Goal: Contribute content

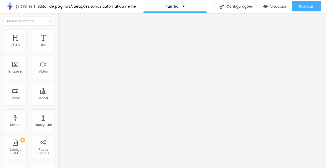
click at [61, 47] on icon "button" at bounding box center [62, 46] width 2 height 2
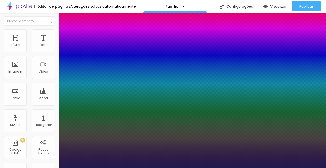
type input "1"
type input "29"
type input "1"
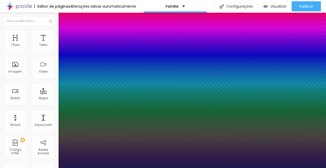
type input "31"
type input "1"
type input "38"
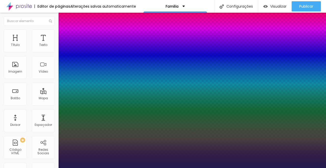
type input "1"
type input "39"
type input "1"
type input "38"
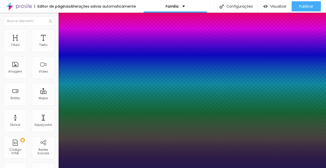
type input "38"
type input "1"
type input "37"
type input "1"
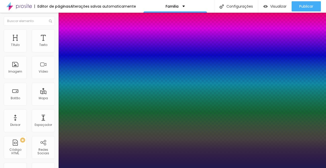
type input "31"
type input "1"
type input "30"
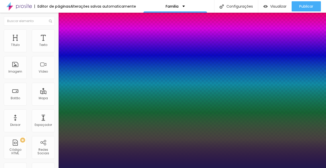
type input "1"
type input "29"
type input "1"
type input "28"
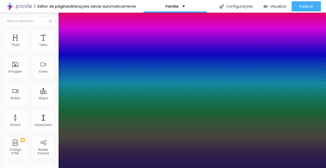
type input "28"
type input "1"
type input "28"
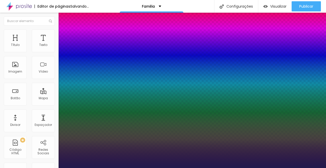
type input "1"
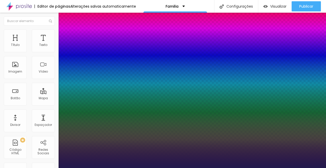
click at [129, 168] on div at bounding box center [163, 168] width 326 height 0
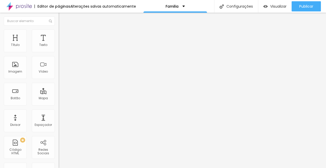
click at [61, 47] on icon "button" at bounding box center [61, 46] width 1 height 1
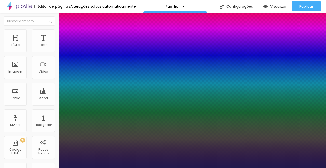
type input "1"
select select "CrimsonTextBold"
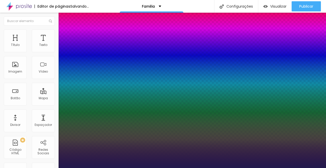
type input "1"
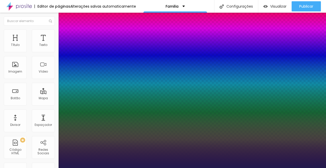
type input "27"
type input "1"
type input "29"
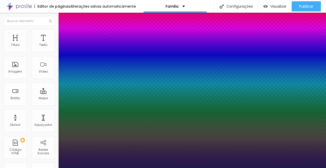
type input "1"
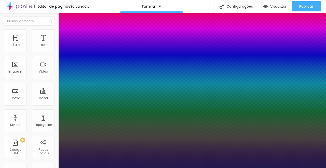
type input "30"
type input "1"
type input "31"
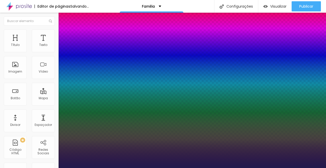
type input "1"
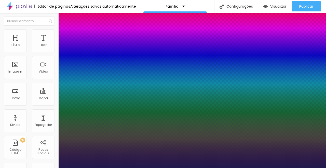
type input "30"
type input "1"
type input "29"
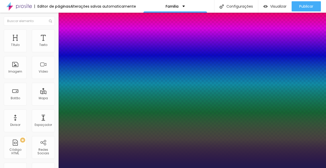
type input "1"
type input "29"
click at [139, 168] on div at bounding box center [163, 168] width 326 height 0
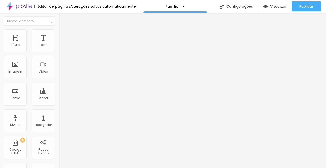
click at [61, 47] on icon "button" at bounding box center [62, 45] width 3 height 3
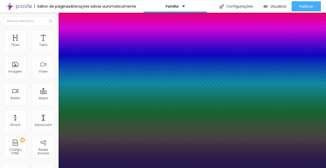
type input "1"
type input "24"
type input "1"
type input "23"
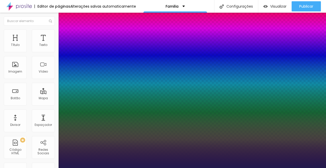
type input "23"
type input "1"
type input "24"
type input "1"
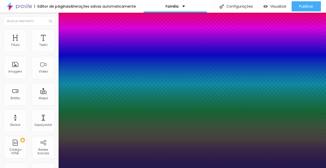
type input "25"
type input "1"
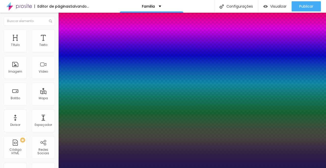
type input "25"
type input "1"
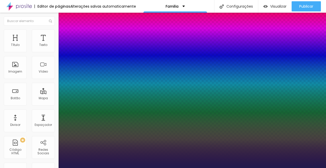
click at [151, 168] on div at bounding box center [163, 168] width 326 height 0
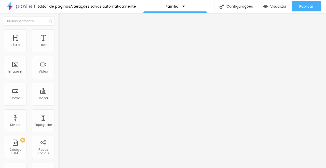
click at [61, 47] on icon "button" at bounding box center [62, 45] width 3 height 3
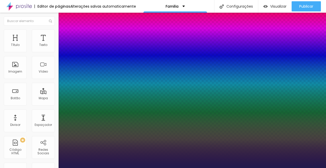
type input "1"
click at [152, 168] on div at bounding box center [163, 168] width 326 height 0
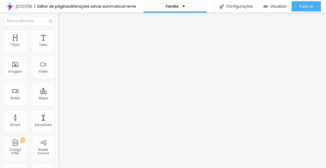
click at [61, 47] on icon "button" at bounding box center [62, 46] width 2 height 2
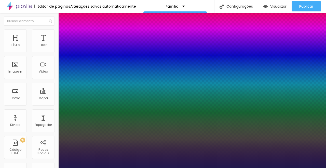
type input "1"
type input "24"
type input "1"
type input "25"
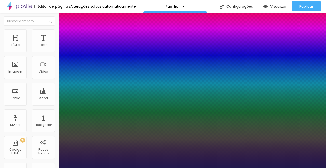
type input "25"
type input "1"
type input "26"
type input "1"
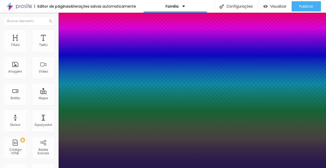
type input "27"
type input "1"
type input "26"
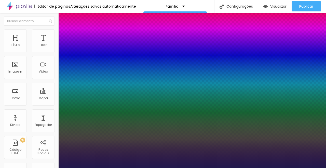
type input "1"
type input "25"
type input "1"
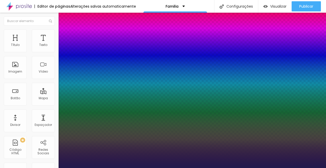
click at [129, 168] on div at bounding box center [163, 168] width 326 height 0
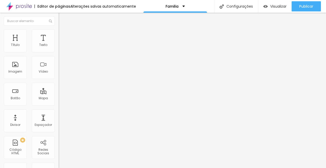
click at [61, 47] on icon "button" at bounding box center [62, 45] width 3 height 3
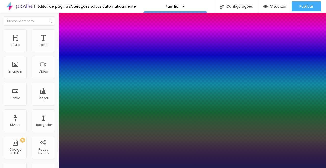
type input "1"
type input "24"
type input "1"
type input "23"
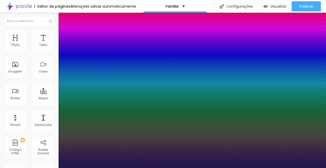
type input "23"
type input "1"
type input "22"
type input "1"
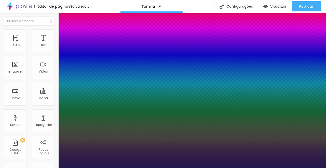
type input "22"
type input "1"
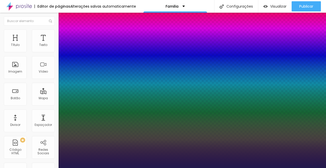
click at [164, 168] on div at bounding box center [163, 168] width 326 height 0
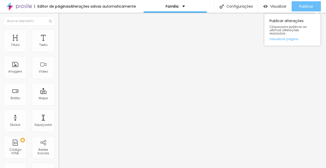
click at [302, 10] on div "Publicar" at bounding box center [306, 6] width 14 height 10
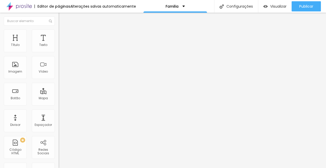
click at [59, 105] on input "https://" at bounding box center [89, 102] width 61 height 5
paste input "https://wa.me/message/FDVTNVVNGQDPM1"
type input "https://wa.me/message/FDVTNVVNGQDPM1"
click at [63, 35] on span "Estilo" at bounding box center [67, 33] width 8 height 4
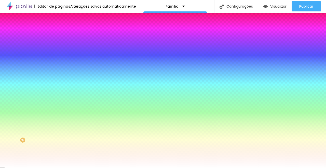
click at [63, 30] on span "Conteúdo" at bounding box center [71, 28] width 16 height 4
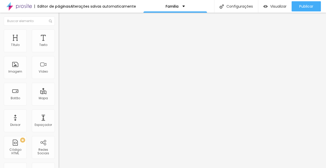
click at [59, 48] on input "Click me" at bounding box center [89, 45] width 61 height 5
type input "C"
click at [59, 48] on input "Agende agora a fotografia de sua festa!" at bounding box center [89, 45] width 61 height 5
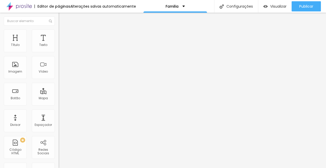
click at [59, 48] on input "Agende agora a fotografia de sua festa!" at bounding box center [89, 45] width 61 height 5
type input "Quero eternizar minha festa!"
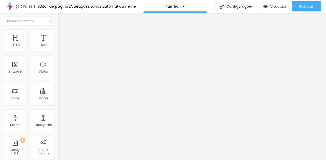
click at [59, 48] on input "Quero eternizar minha festa!" at bounding box center [89, 45] width 61 height 5
type input "Reserve sua data"
click at [59, 48] on input "Reserve sua data" at bounding box center [89, 45] width 61 height 5
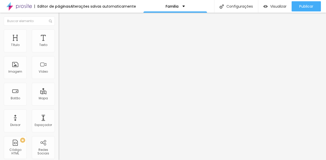
click at [59, 48] on input "Reserve sua data" at bounding box center [89, 45] width 61 height 5
paste input "🤍 Garantir meu fotógrafo"
type input "🤍 Garantir meu fotógrafo"
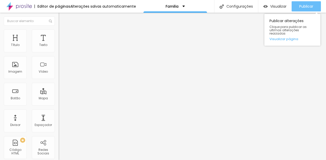
click at [306, 10] on div "Publicar" at bounding box center [306, 6] width 14 height 10
click at [306, 6] on span "Publicar" at bounding box center [306, 6] width 14 height 4
